Goal: Task Accomplishment & Management: Use online tool/utility

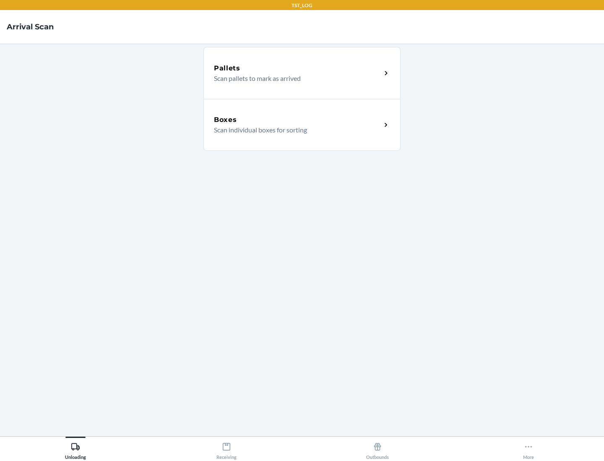
click at [297, 120] on div "Boxes" at bounding box center [297, 120] width 167 height 10
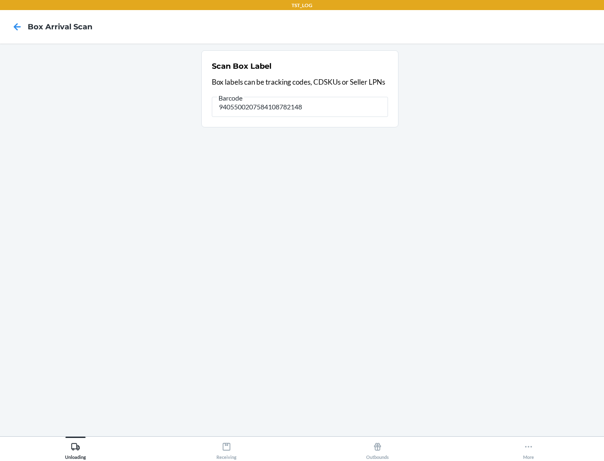
type input "9405500207584108782148"
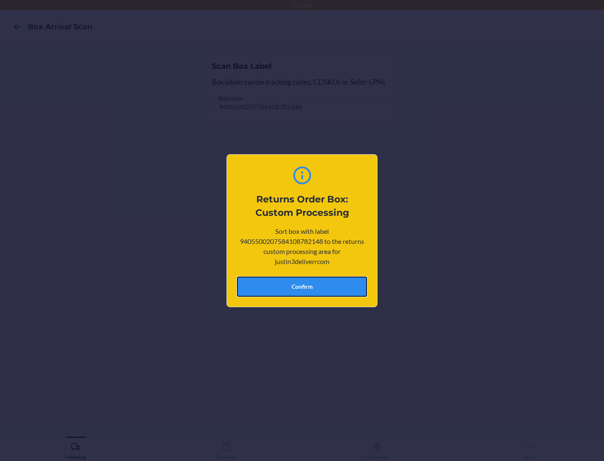
click at [302, 286] on button "Confirm" at bounding box center [302, 287] width 130 height 20
